Goal: Book appointment/travel/reservation

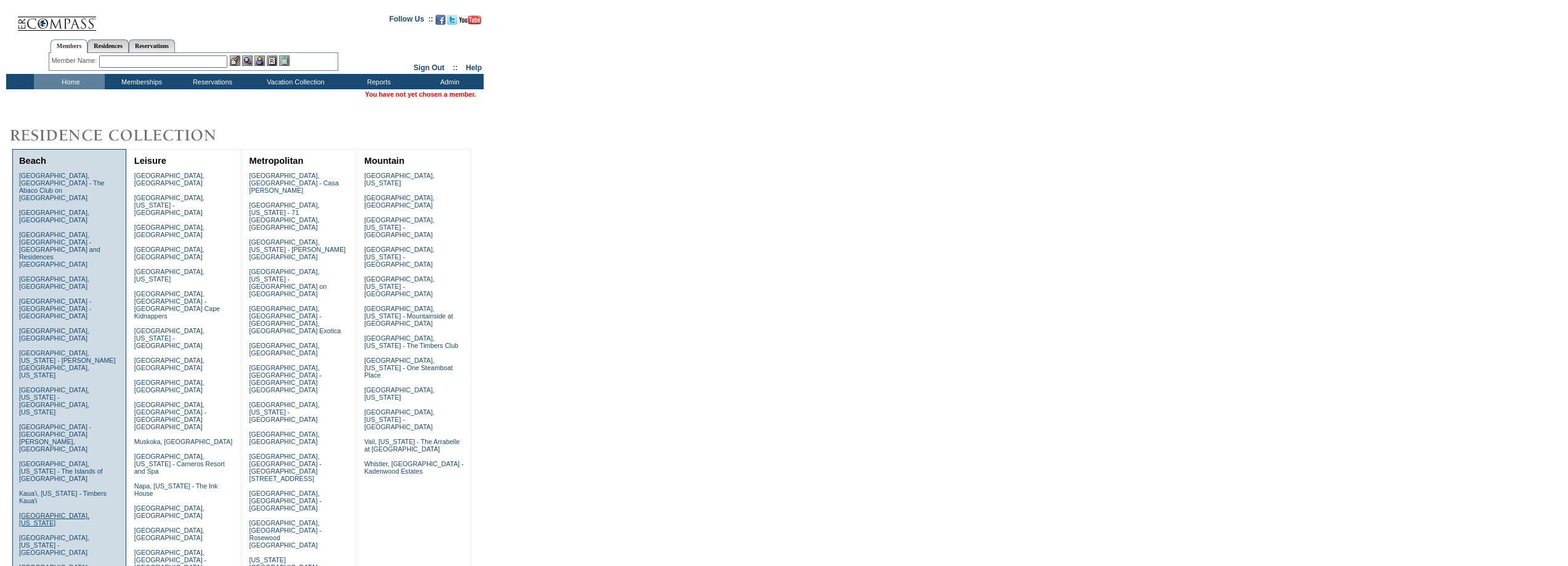
click at [44, 512] on link "[GEOGRAPHIC_DATA], [US_STATE]" at bounding box center [53, 519] width 70 height 15
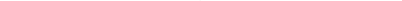
scroll to position [52, 0]
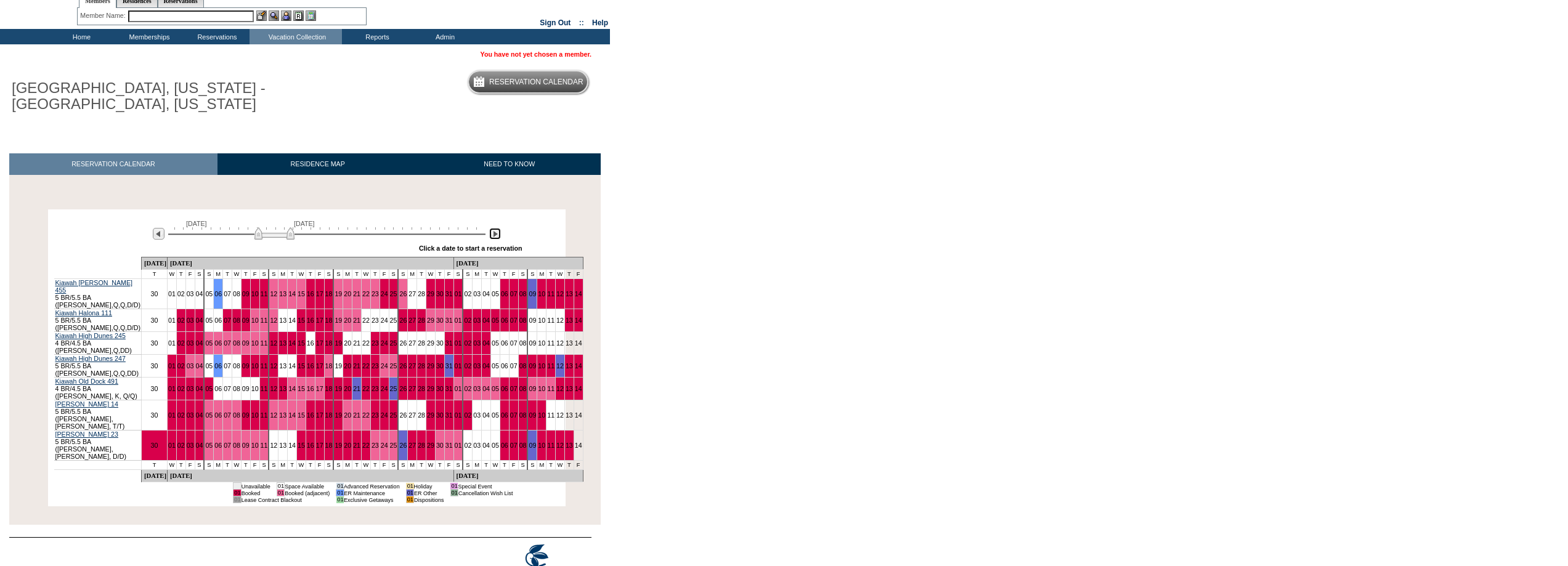
click at [493, 236] on img at bounding box center [495, 234] width 12 height 12
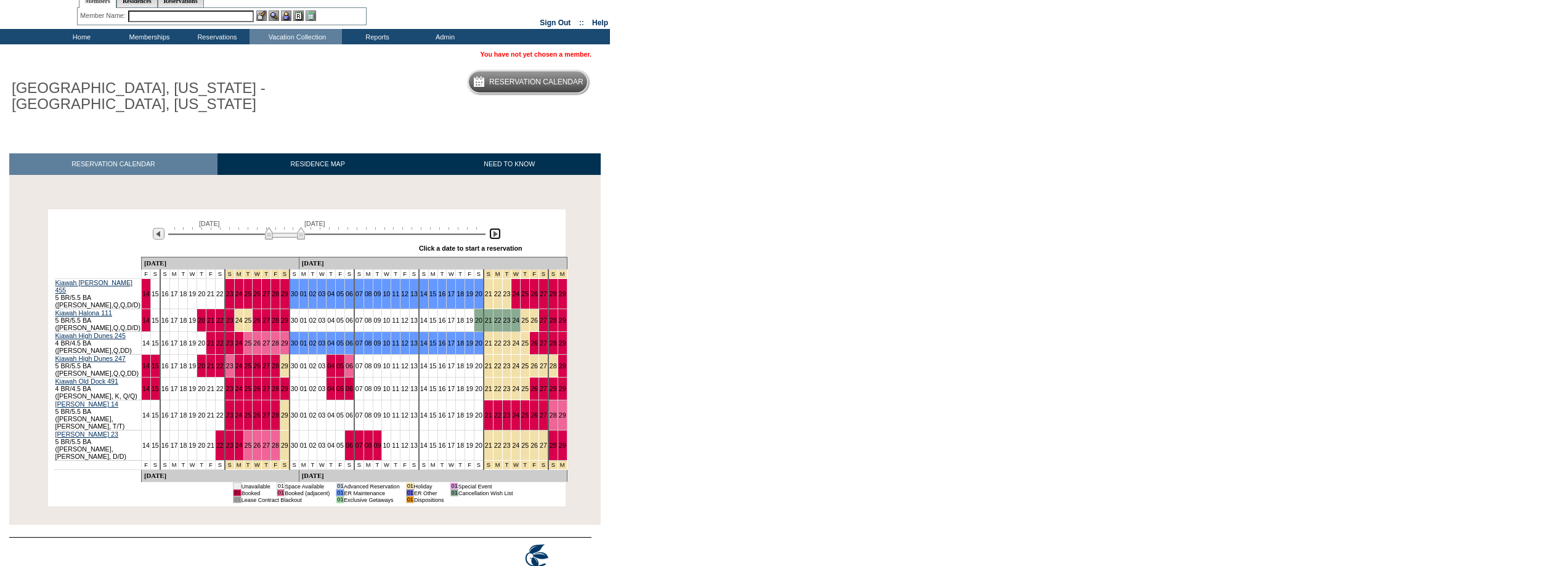
click at [493, 236] on img at bounding box center [495, 234] width 12 height 12
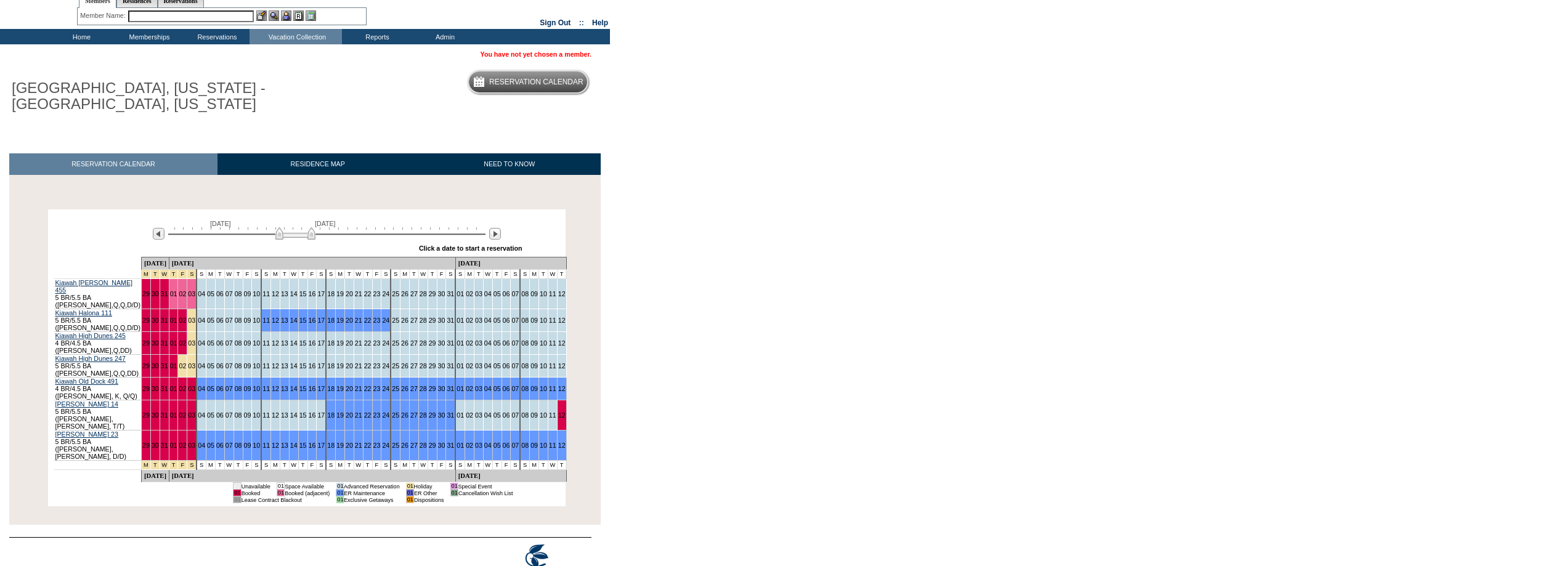
click at [670, 211] on body "Follow Us ::" at bounding box center [784, 244] width 1568 height 566
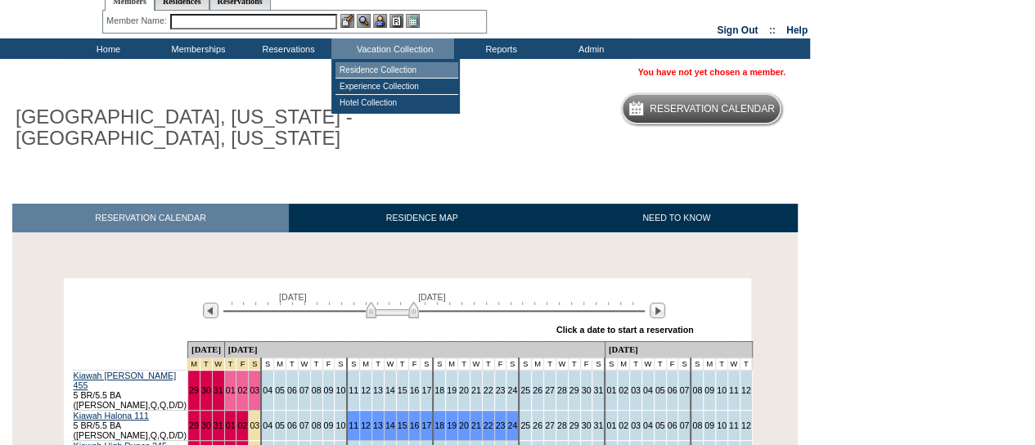
click at [390, 68] on td "Residence Collection" at bounding box center [396, 70] width 123 height 16
